Goal: Task Accomplishment & Management: Use online tool/utility

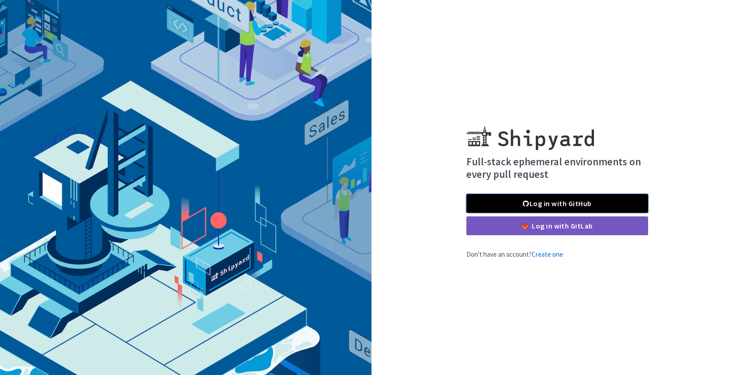
click at [501, 201] on link "Log in with GitHub" at bounding box center [558, 203] width 182 height 19
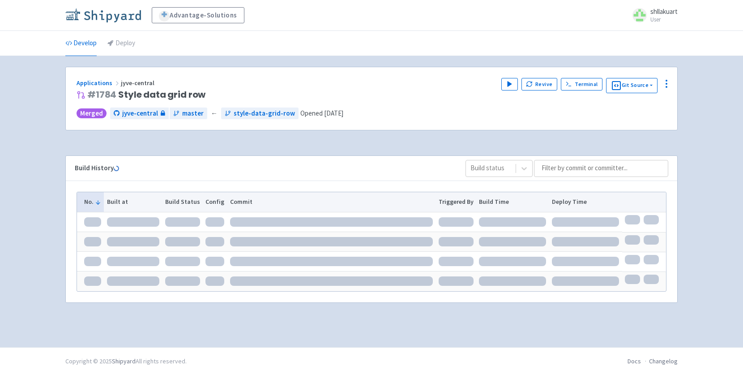
click at [126, 17] on img at bounding box center [103, 15] width 76 height 14
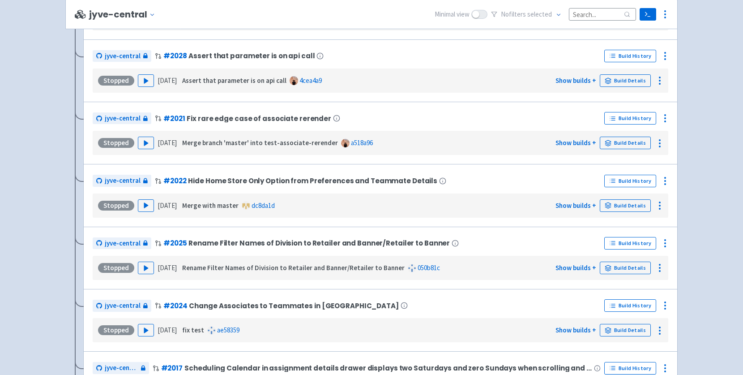
scroll to position [2063, 0]
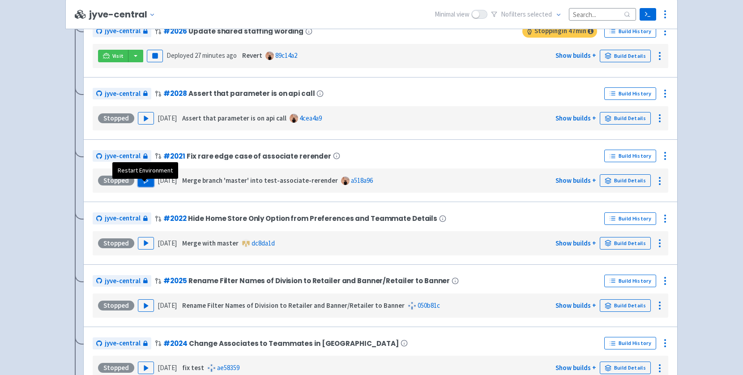
click at [145, 183] on polygon "button" at bounding box center [146, 180] width 4 height 5
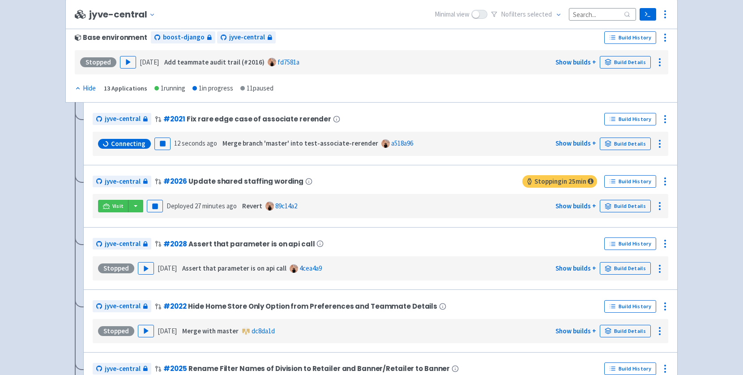
scroll to position [1976, 0]
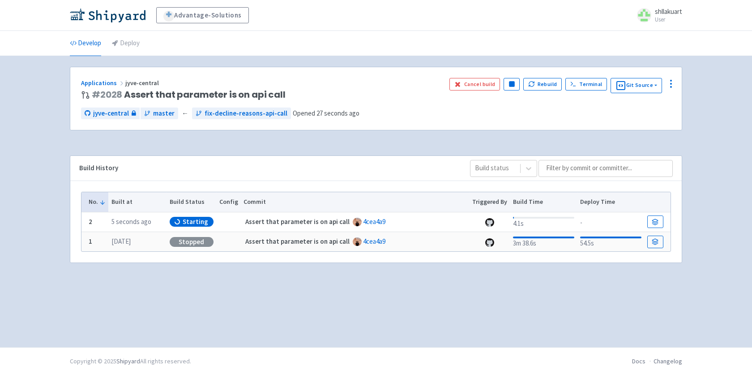
click at [205, 97] on span "# 2028 Assert that parameter is on api call" at bounding box center [189, 95] width 194 height 10
click at [272, 94] on span "# 2028 Assert that parameter is on api call" at bounding box center [189, 95] width 194 height 10
click at [295, 94] on h3 "# 2028 Assert that parameter is on api call" at bounding box center [261, 95] width 361 height 10
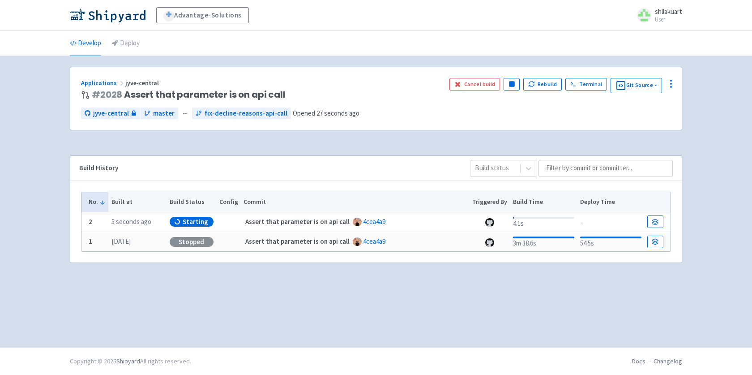
click at [295, 94] on h3 "# 2028 Assert that parameter is on api call" at bounding box center [261, 95] width 361 height 10
click at [377, 118] on div "jyve-central master ← fix-decline-reasons-api-call Opened 49 seconds ago" at bounding box center [376, 113] width 590 height 12
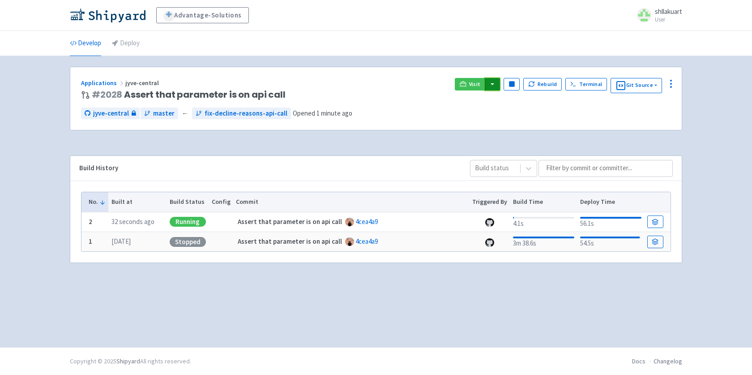
click at [493, 82] on button "button" at bounding box center [492, 84] width 15 height 13
click at [499, 113] on link "jyve-central (react)" at bounding box center [531, 116] width 94 height 14
